Goal: Information Seeking & Learning: Understand process/instructions

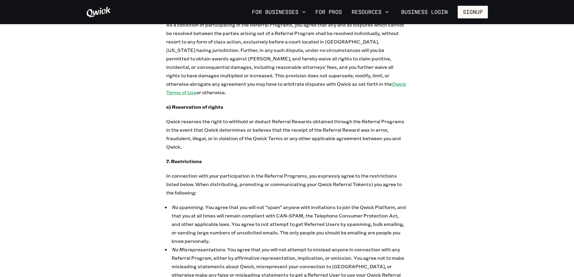
scroll to position [1530, 0]
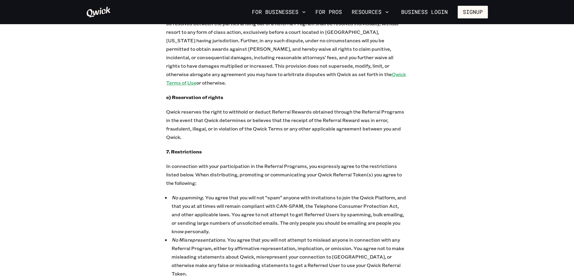
click at [275, 71] on u "Qwick Terms of Use" at bounding box center [286, 78] width 240 height 15
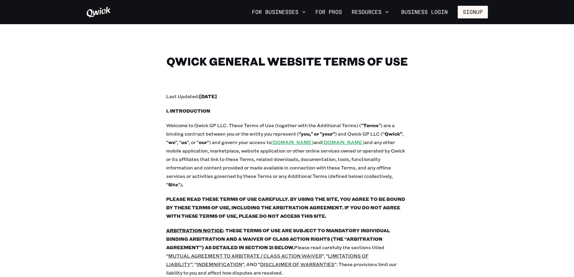
click at [97, 11] on icon at bounding box center [98, 12] width 25 height 12
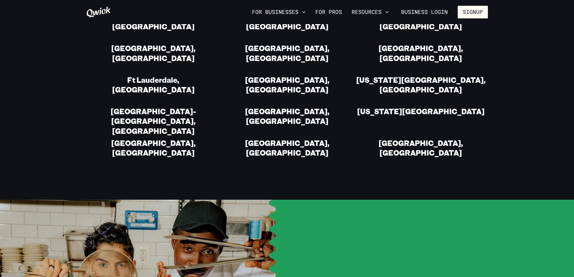
scroll to position [1254, 0]
